Goal: Navigation & Orientation: Find specific page/section

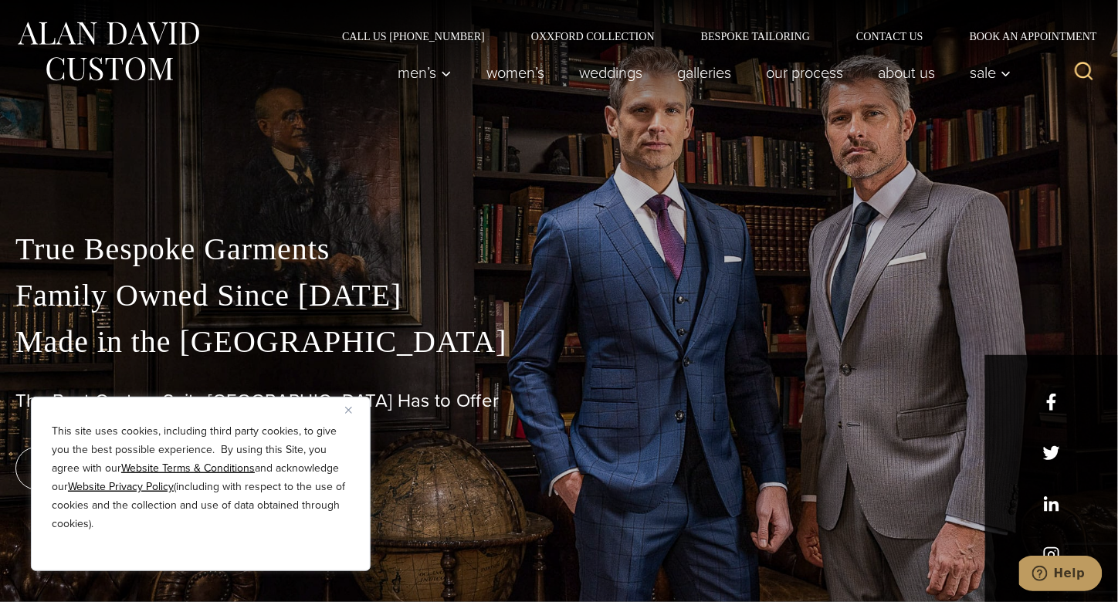
click at [348, 402] on div "This site uses cookies, including third party cookies, to give you the best pos…" at bounding box center [201, 484] width 340 height 175
click at [348, 406] on button "Close" at bounding box center [354, 410] width 19 height 19
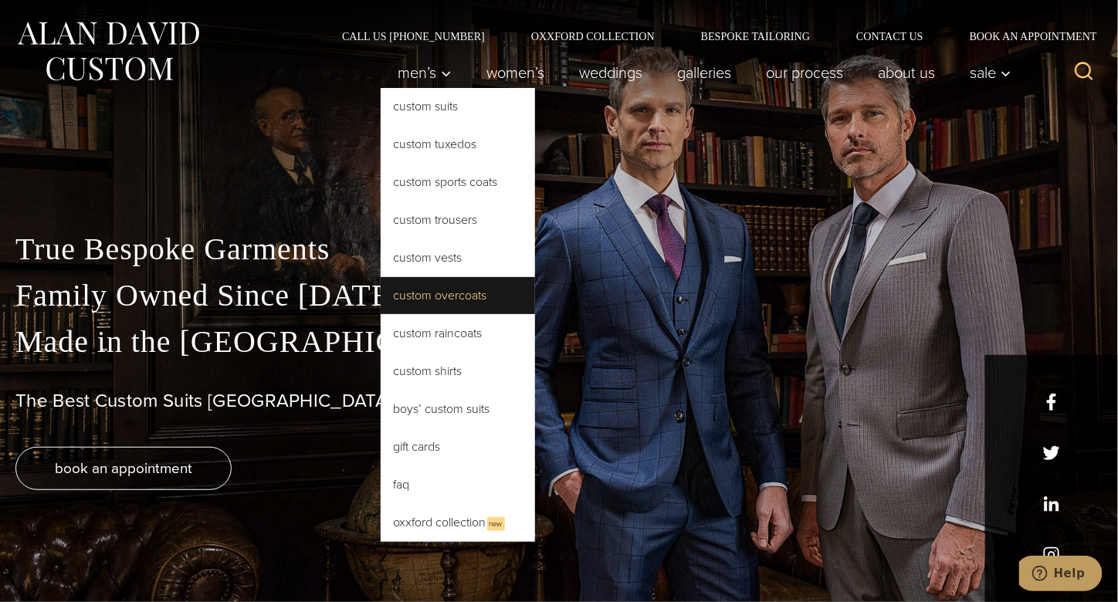
click at [420, 307] on link "Custom Overcoats" at bounding box center [458, 295] width 154 height 37
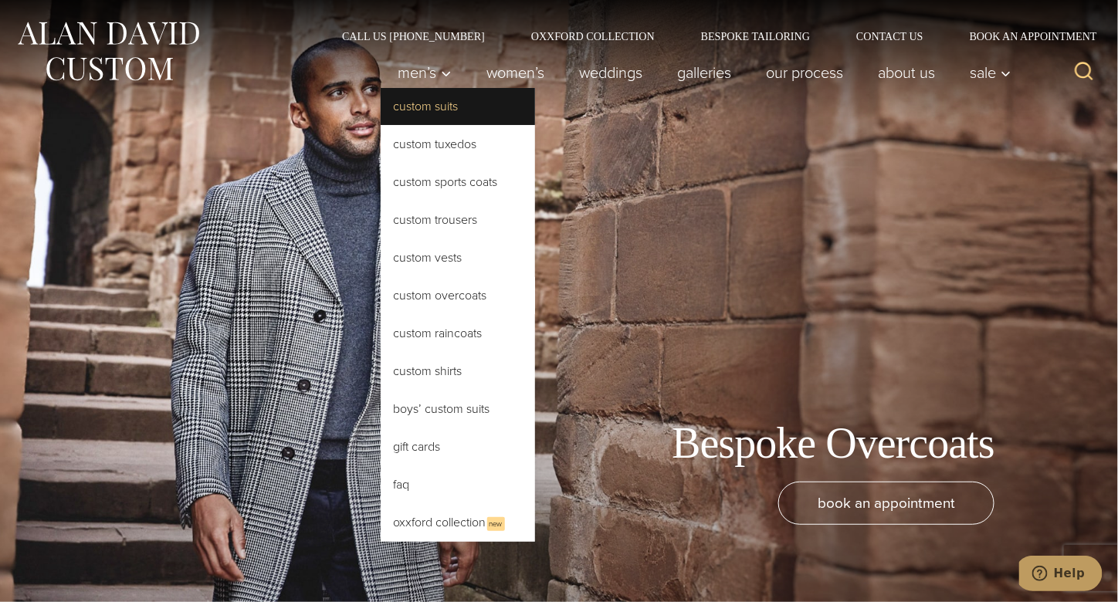
click at [418, 102] on link "Custom Suits" at bounding box center [458, 106] width 154 height 37
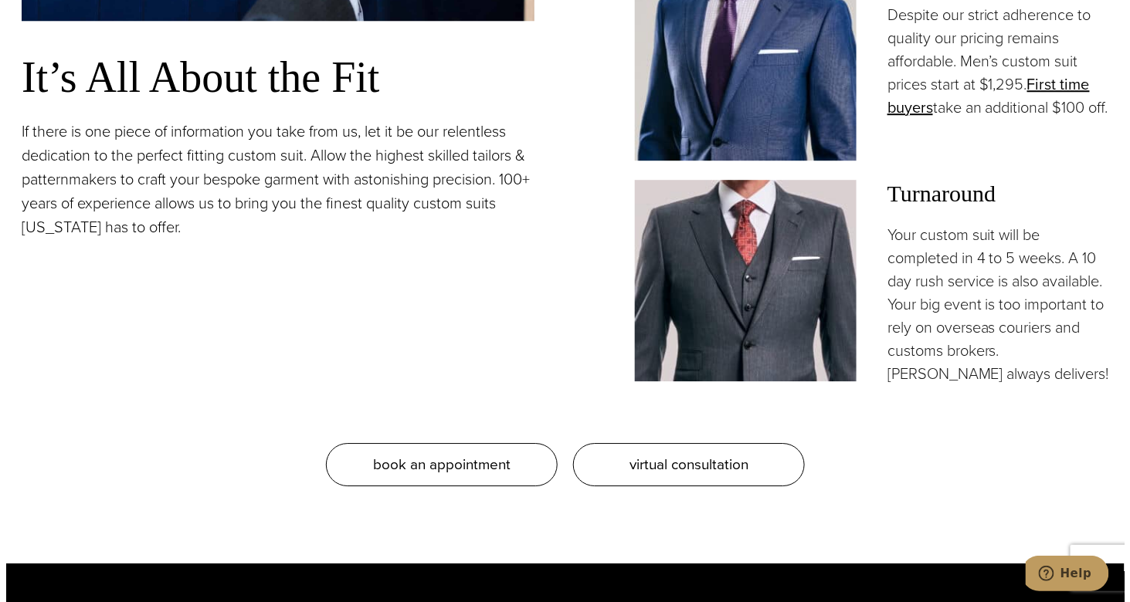
scroll to position [1390, 0]
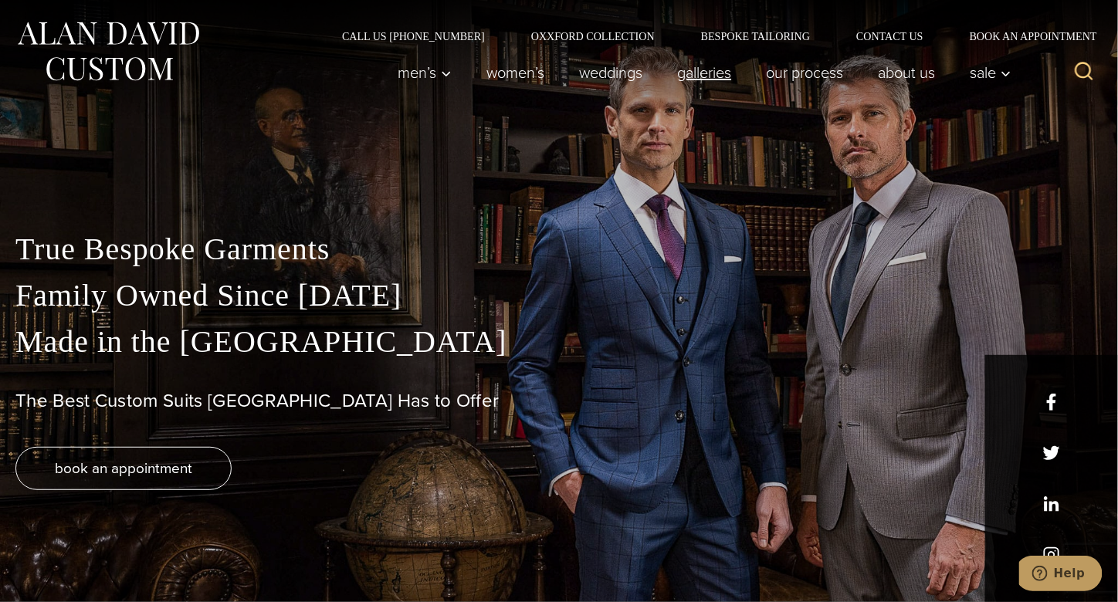
click at [690, 76] on link "Galleries" at bounding box center [704, 72] width 89 height 31
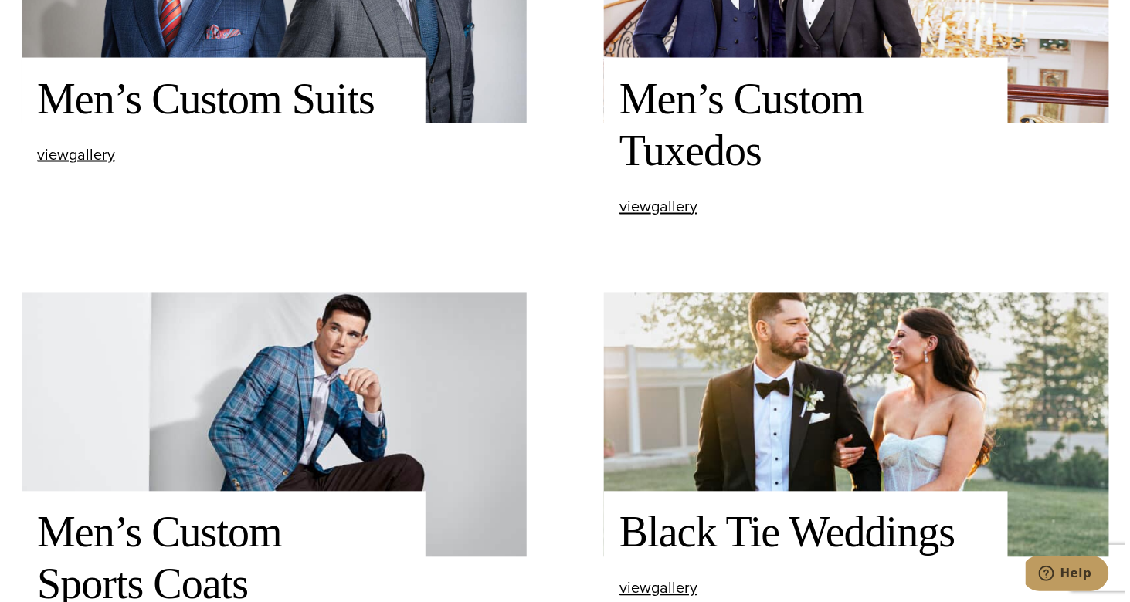
scroll to position [785, 0]
